Goal: Transaction & Acquisition: Purchase product/service

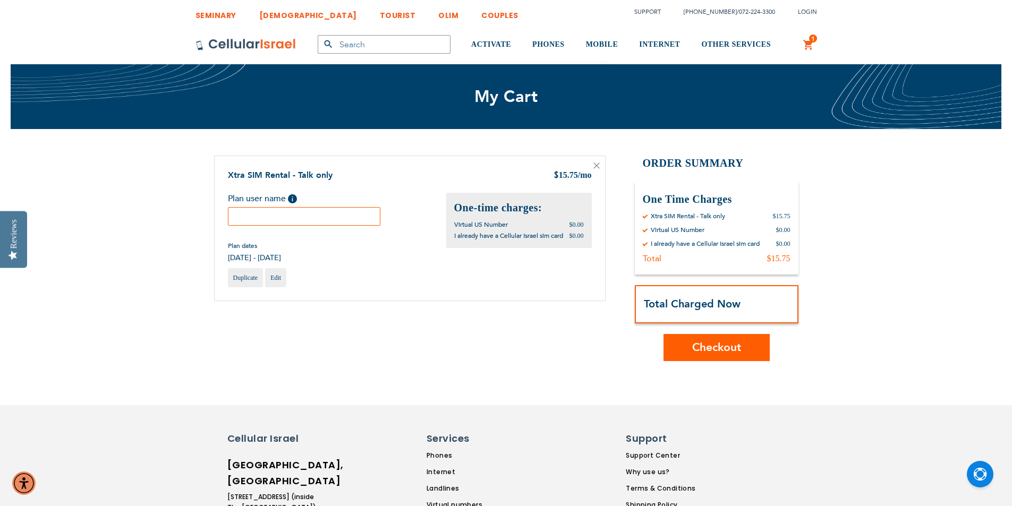
click at [265, 218] on input "text" at bounding box center [304, 216] width 153 height 19
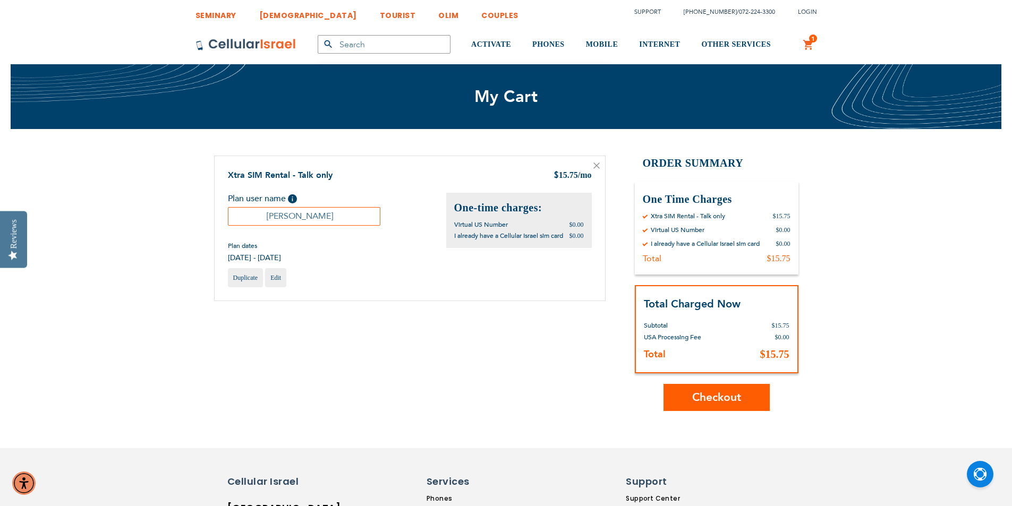
scroll to position [106, 0]
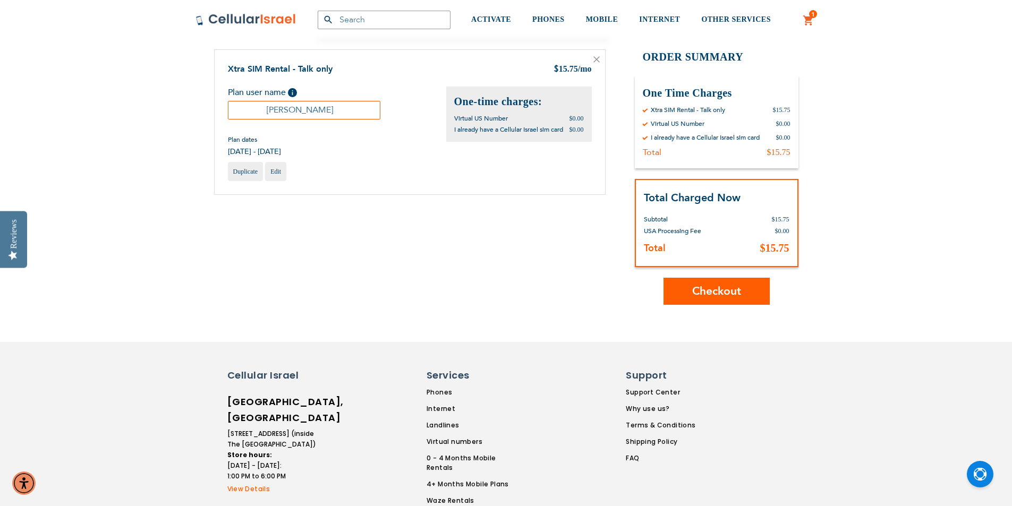
type input "Heshy Fireworker"
click at [715, 286] on span "Checkout" at bounding box center [716, 291] width 49 height 15
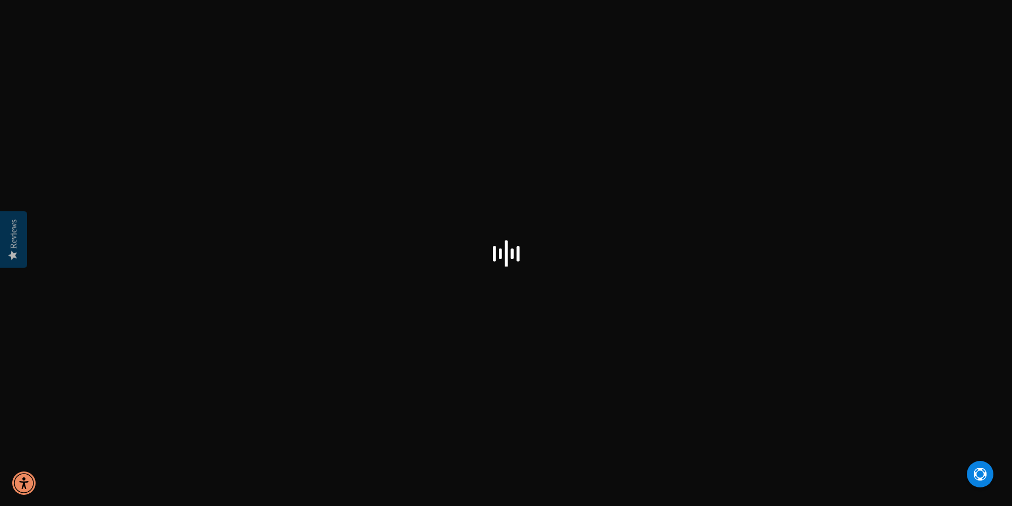
select select "US"
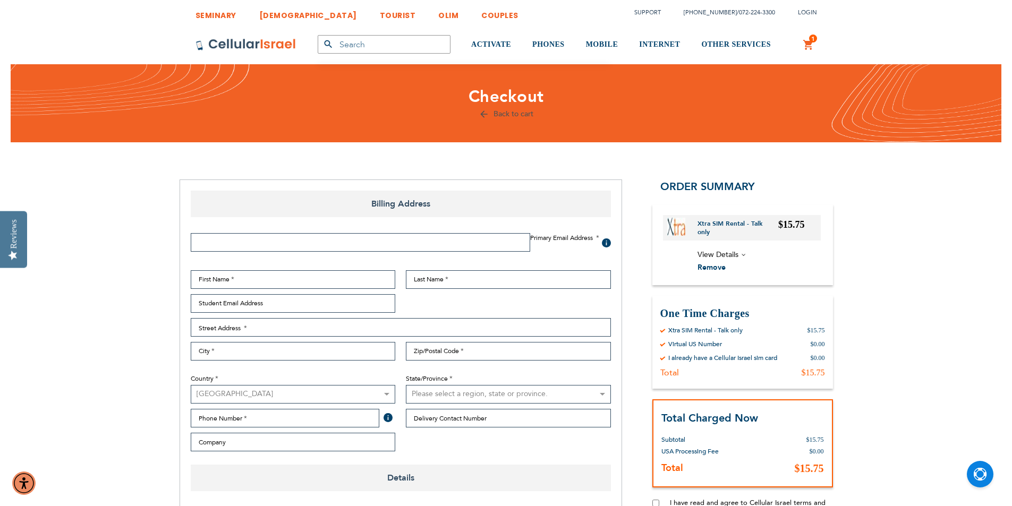
click at [224, 245] on input "Email Address" at bounding box center [360, 242] width 339 height 19
type input "[EMAIL_ADDRESS][DOMAIN_NAME]"
click at [233, 284] on input "First Name" at bounding box center [293, 279] width 205 height 19
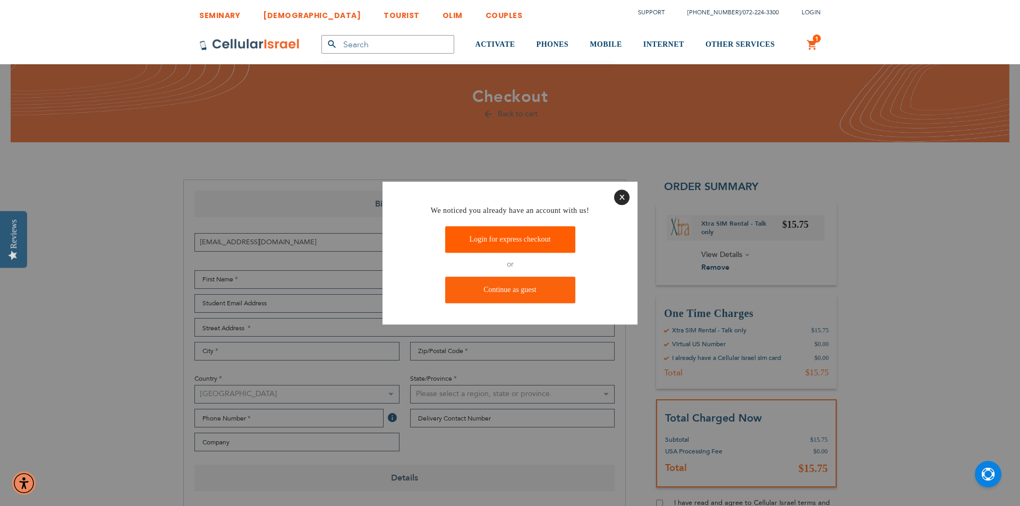
click at [522, 235] on link "Login for express checkout" at bounding box center [510, 240] width 130 height 27
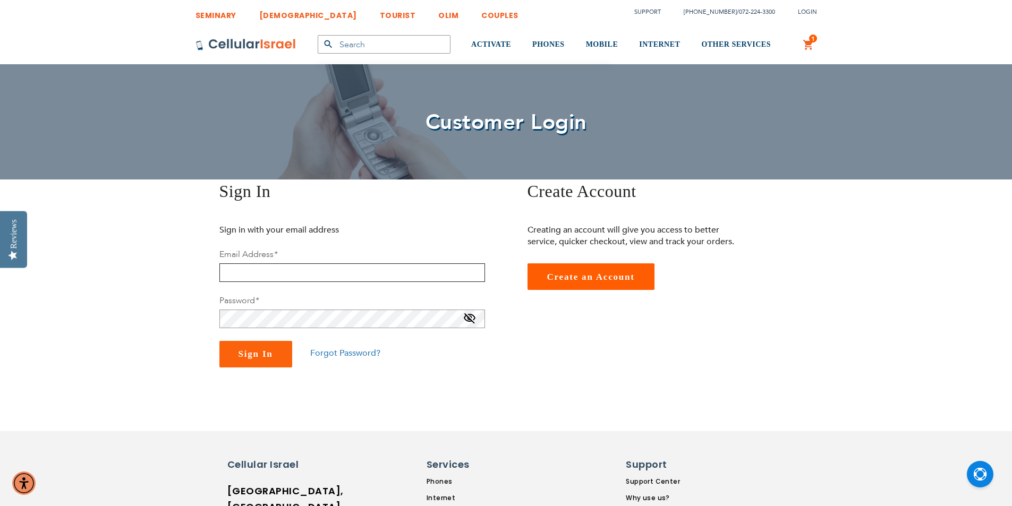
click at [307, 274] on input "email" at bounding box center [352, 272] width 266 height 19
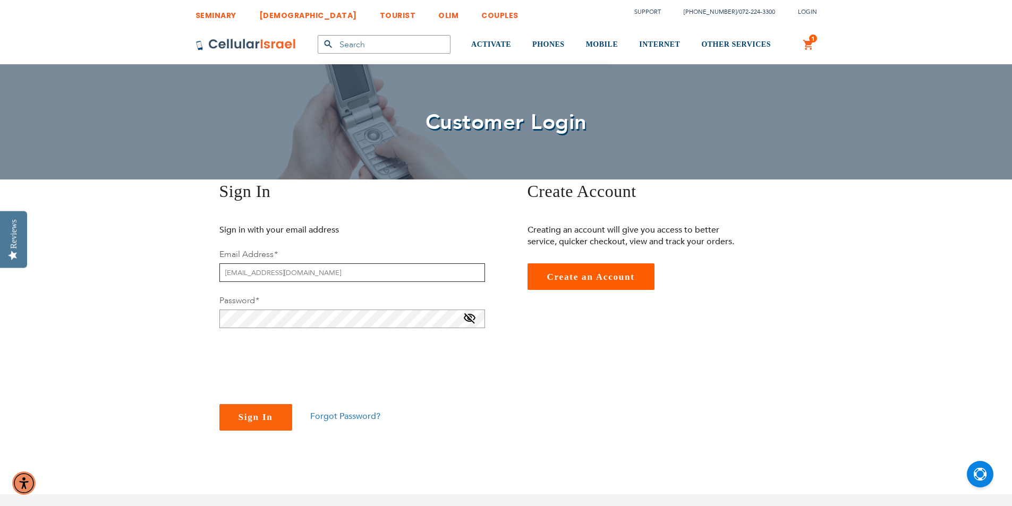
type input "ytf@ygoc.org"
checkbox input "true"
click at [255, 415] on span "Sign In" at bounding box center [256, 417] width 35 height 10
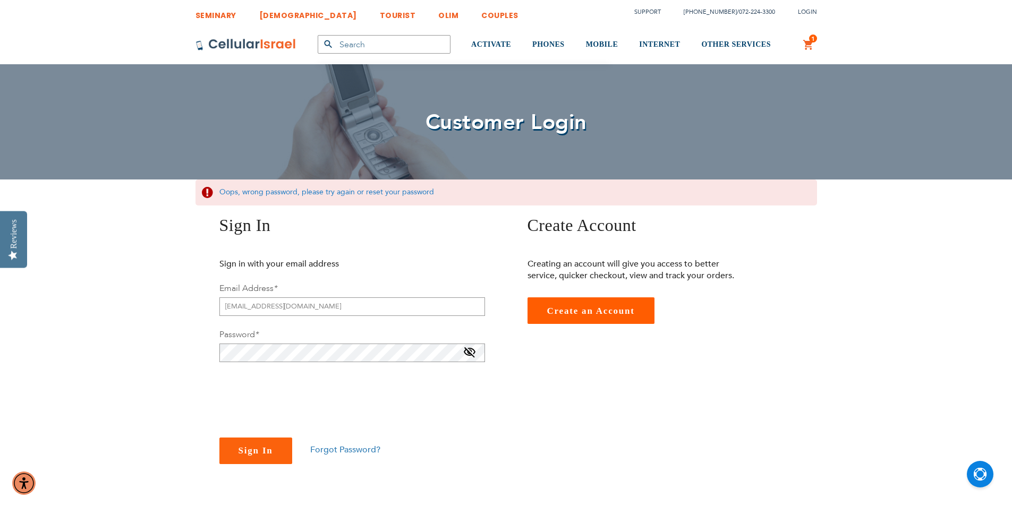
click at [321, 447] on span "Forgot Password?" at bounding box center [345, 450] width 70 height 12
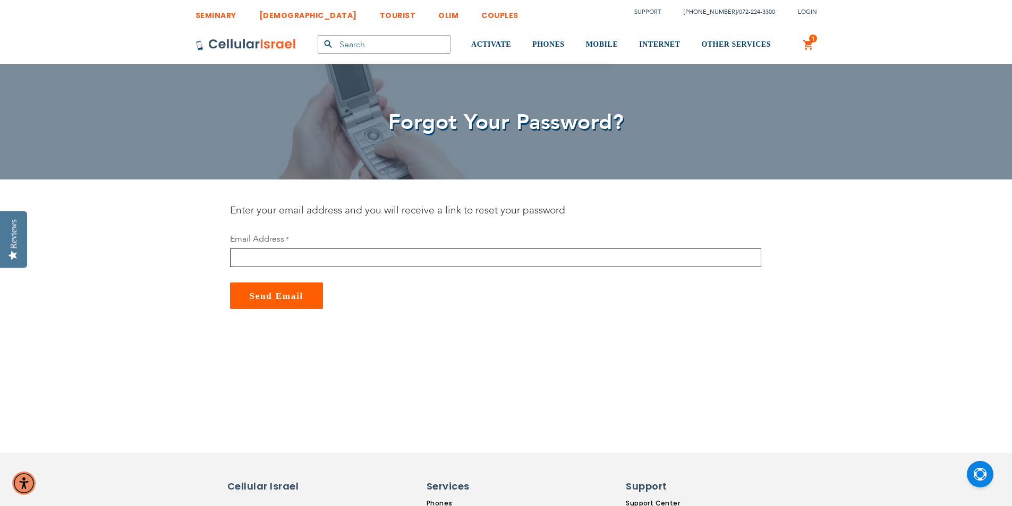
click at [290, 265] on input "email" at bounding box center [495, 258] width 531 height 19
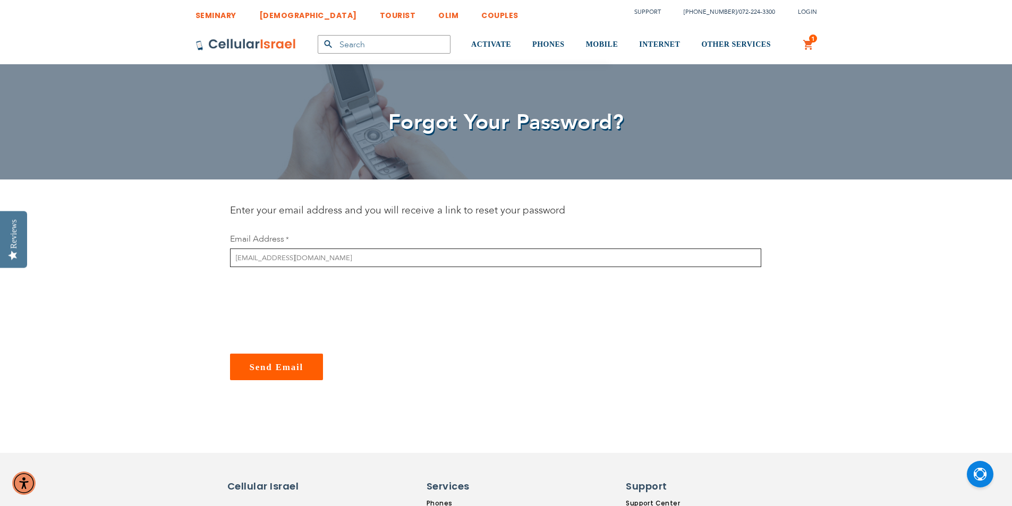
type input "[EMAIL_ADDRESS][DOMAIN_NAME]"
checkbox input "true"
click at [268, 371] on span "Send Email" at bounding box center [277, 367] width 54 height 10
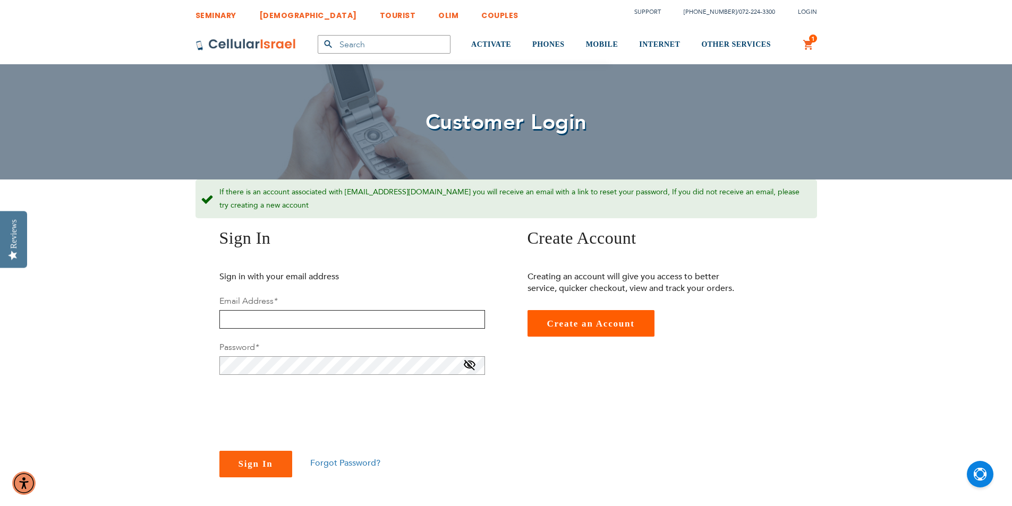
click at [244, 310] on input "email" at bounding box center [352, 319] width 266 height 19
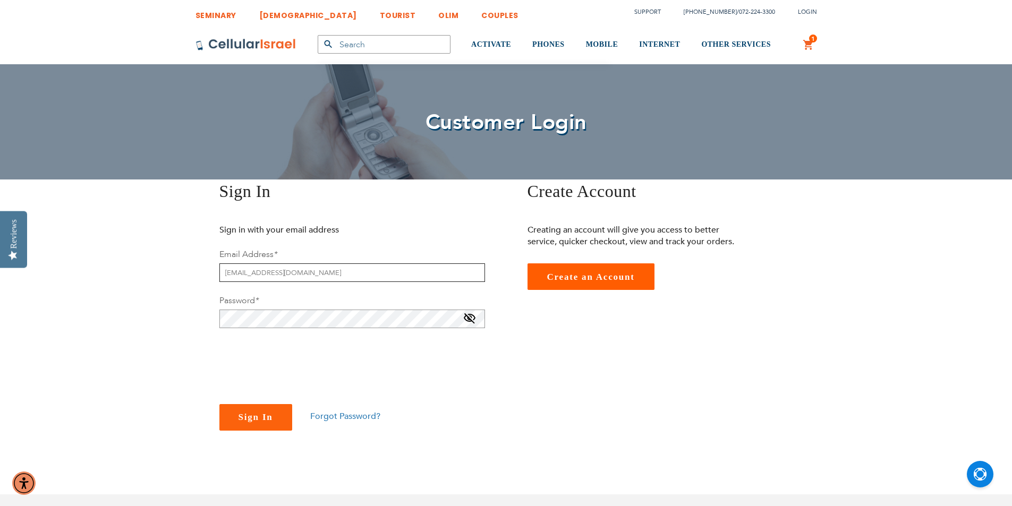
type input "[EMAIL_ADDRESS][DOMAIN_NAME]"
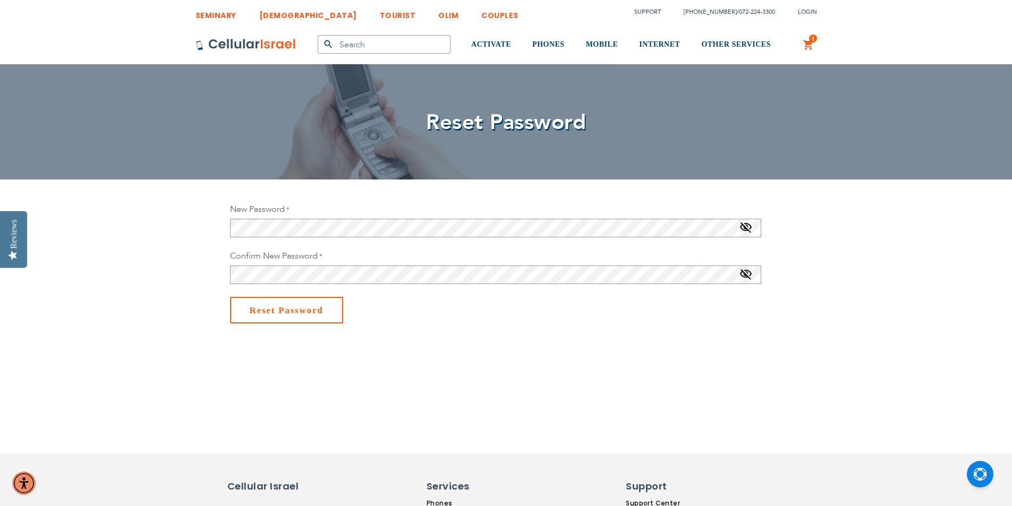
click at [261, 309] on span "Reset Password" at bounding box center [287, 310] width 74 height 10
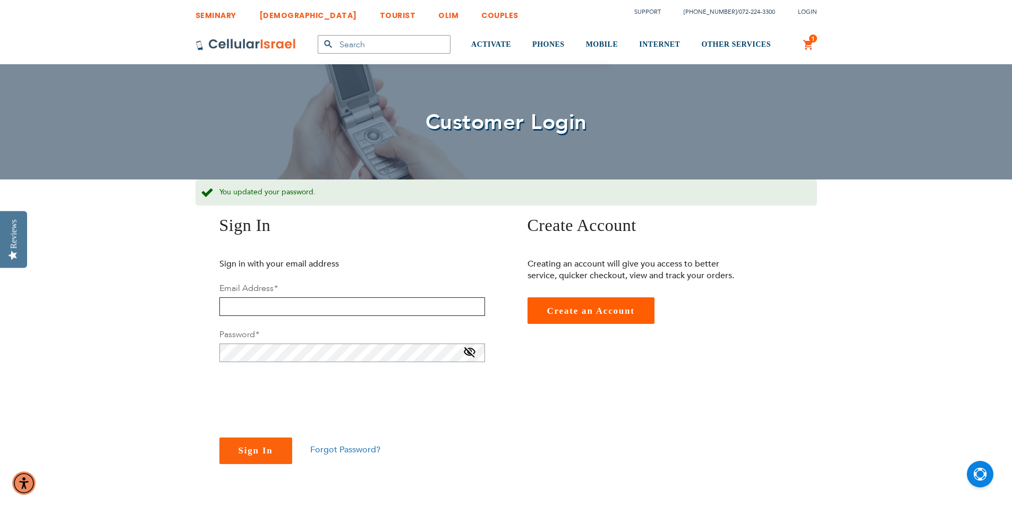
click at [265, 313] on input "email" at bounding box center [352, 306] width 266 height 19
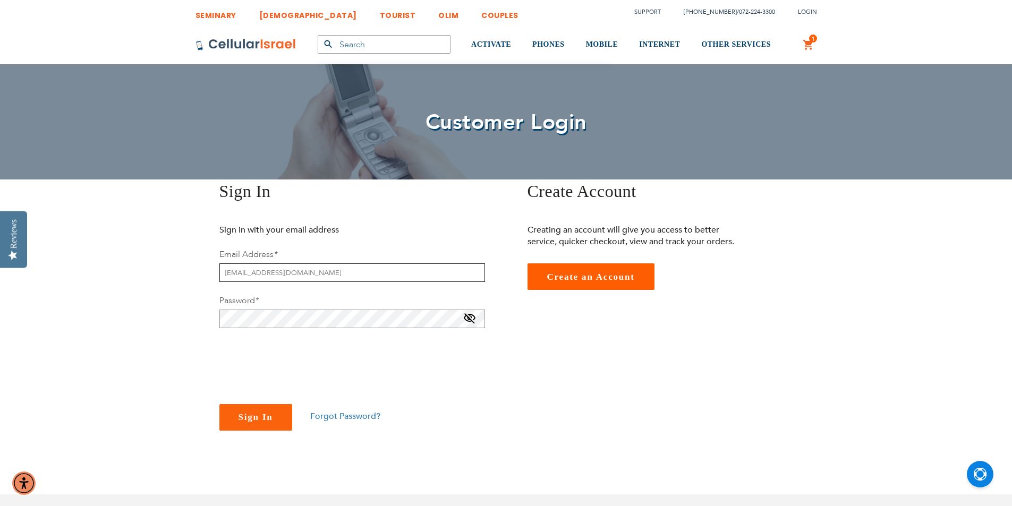
type input "[EMAIL_ADDRESS][DOMAIN_NAME]"
checkbox input "true"
click at [259, 418] on span "Sign In" at bounding box center [256, 417] width 35 height 10
